Goal: Task Accomplishment & Management: Use online tool/utility

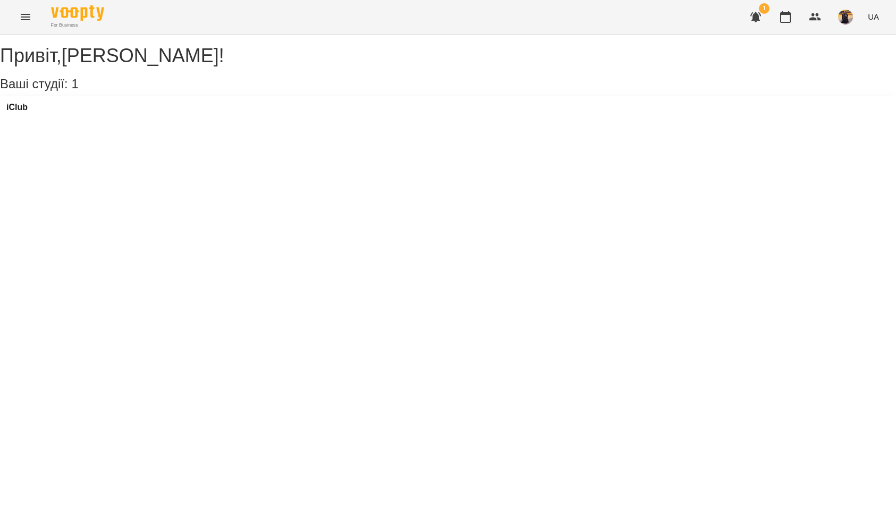
click at [24, 11] on icon "Menu" at bounding box center [25, 17] width 13 height 13
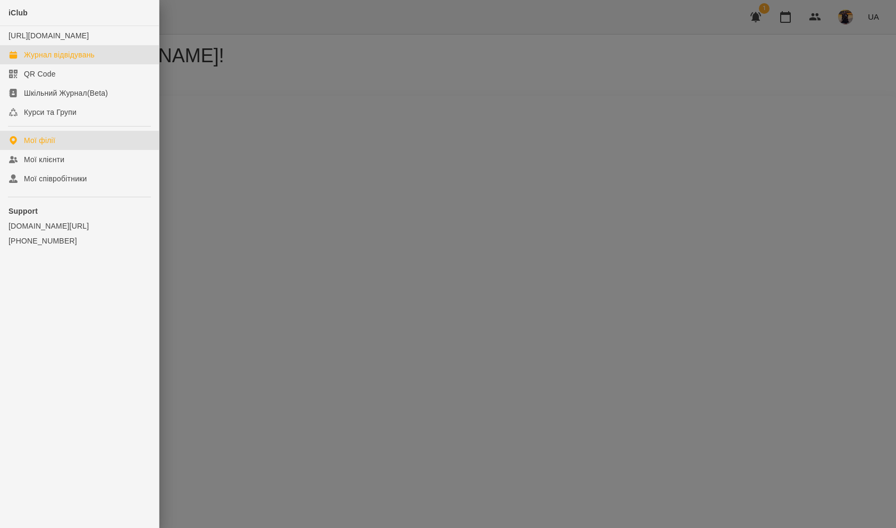
click at [46, 60] on div "Журнал відвідувань" at bounding box center [59, 54] width 71 height 11
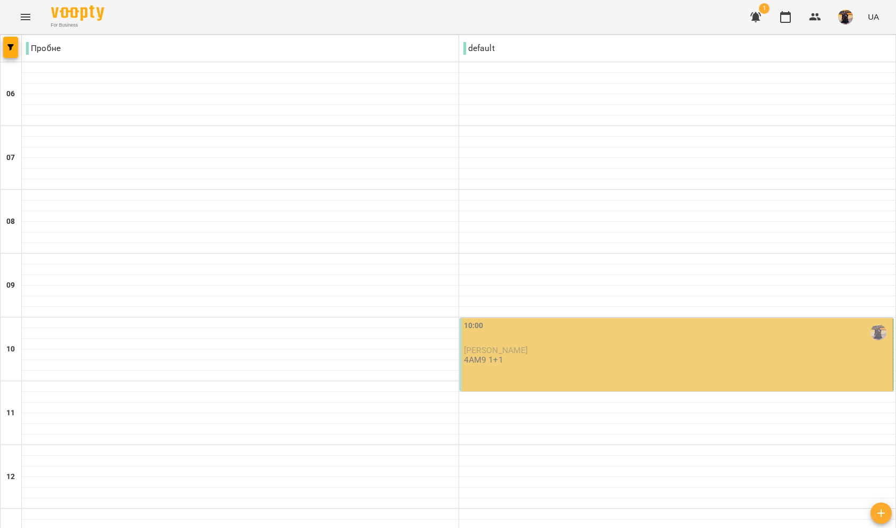
click at [598, 355] on div "10:00 Луців Олеся 4АМ9 1+1" at bounding box center [677, 342] width 427 height 45
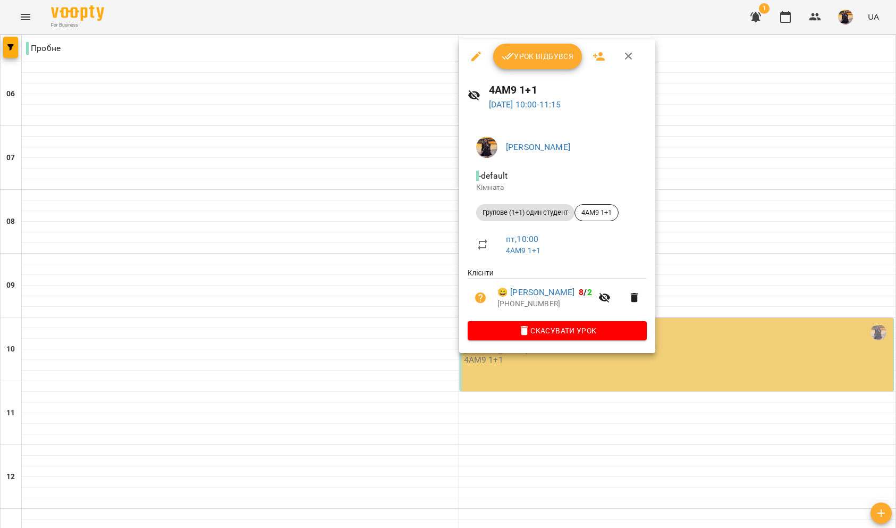
click at [556, 61] on span "Урок відбувся" at bounding box center [538, 56] width 72 height 13
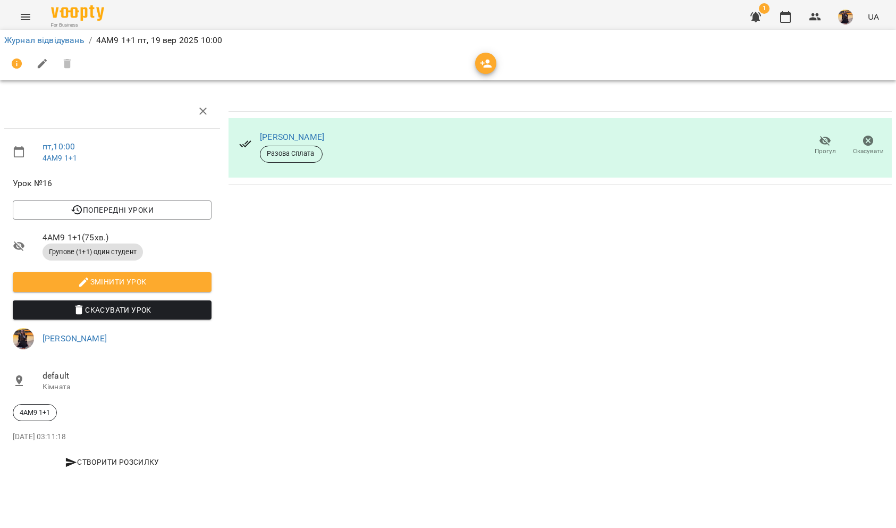
click at [269, 129] on div "Луців Олеся Разова Сплата" at bounding box center [292, 146] width 64 height 34
click at [272, 138] on link "[PERSON_NAME]" at bounding box center [292, 137] width 64 height 10
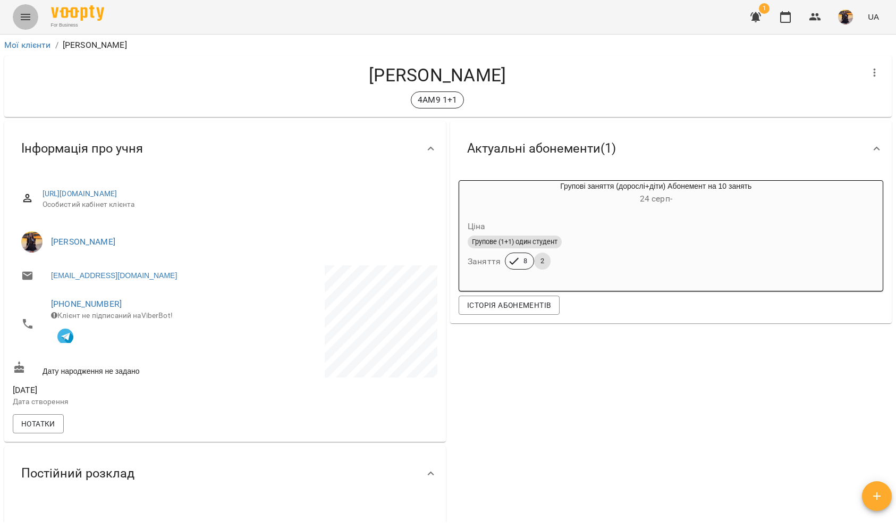
click at [31, 15] on icon "Menu" at bounding box center [25, 17] width 13 height 13
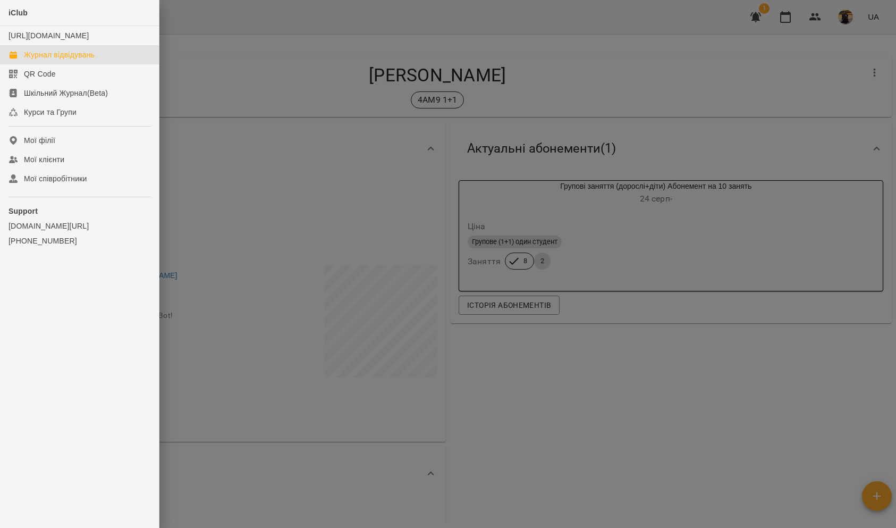
click at [69, 64] on link "Журнал відвідувань" at bounding box center [79, 54] width 159 height 19
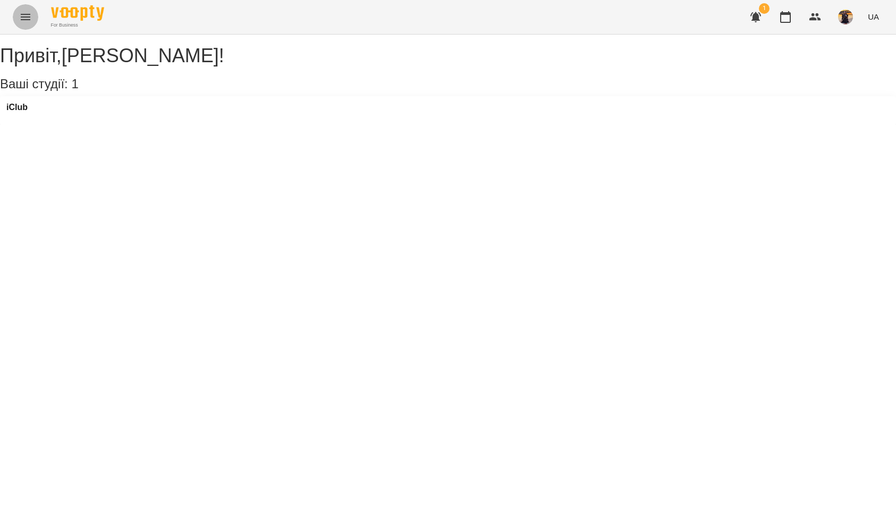
click at [18, 12] on button "Menu" at bounding box center [26, 17] width 26 height 26
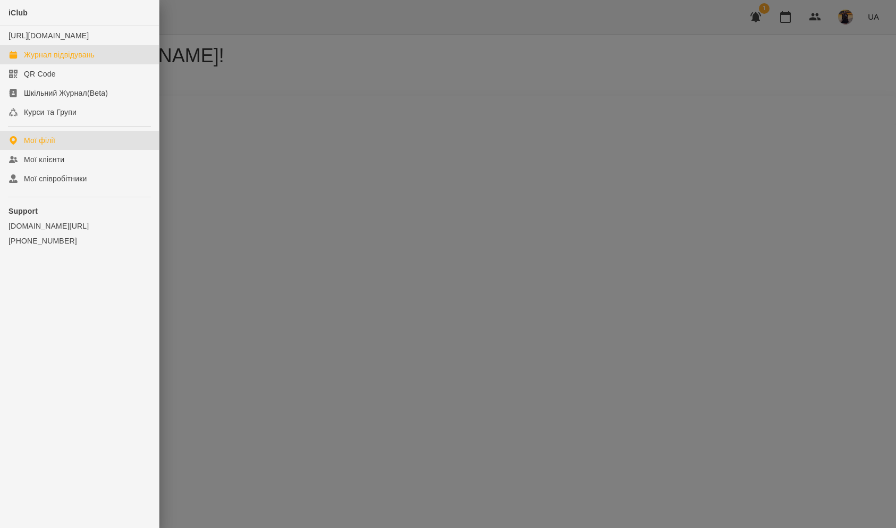
click at [33, 60] on div "Журнал відвідувань" at bounding box center [59, 54] width 71 height 11
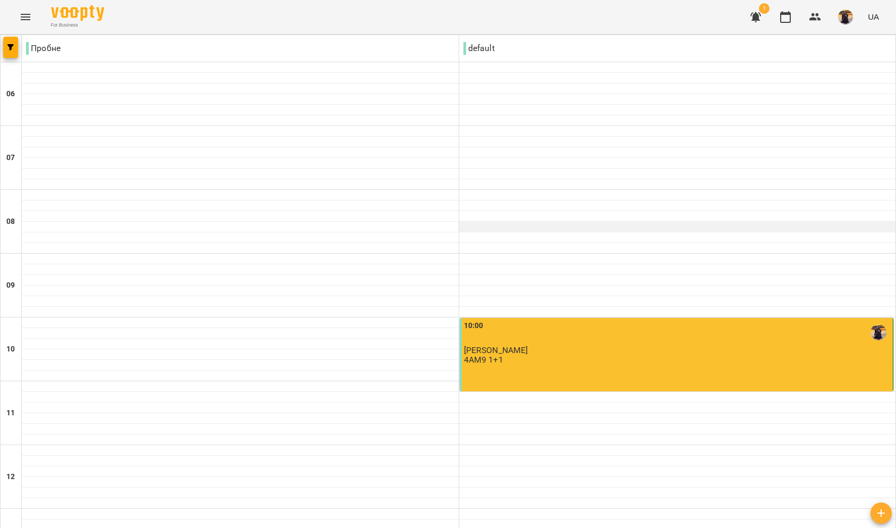
scroll to position [351, 0]
